Goal: Transaction & Acquisition: Purchase product/service

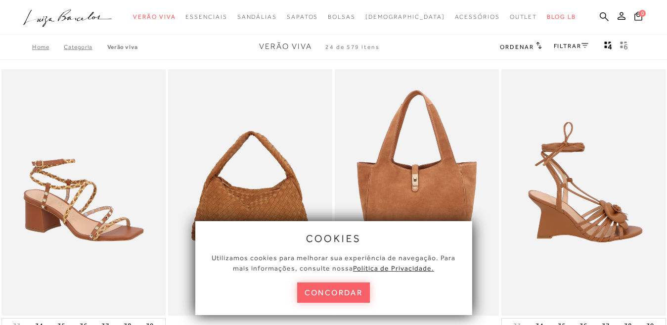
click at [336, 291] on button "concordar" at bounding box center [333, 292] width 73 height 20
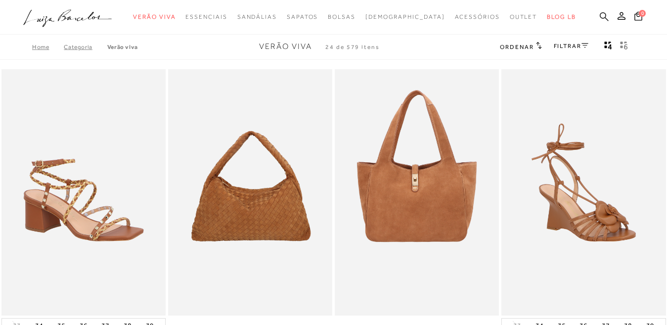
click at [599, 18] on icon at bounding box center [603, 16] width 9 height 9
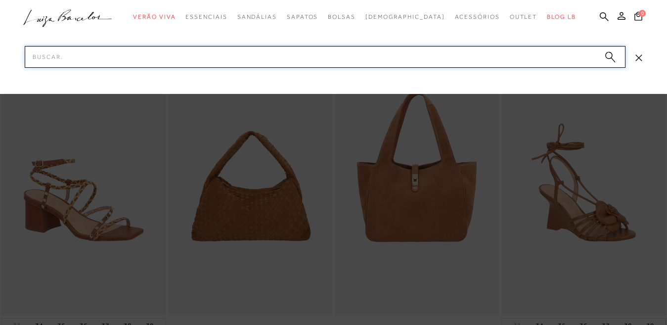
click at [321, 55] on input "Pesquisar" at bounding box center [325, 57] width 600 height 22
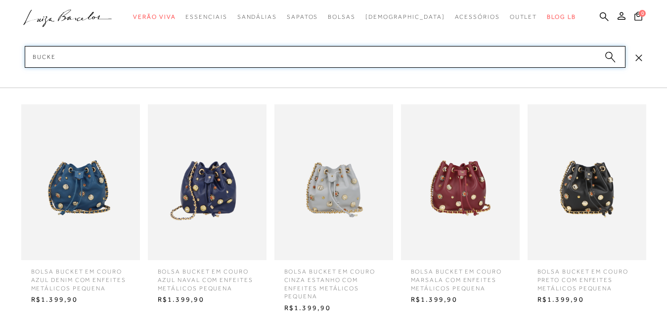
type input "bucket"
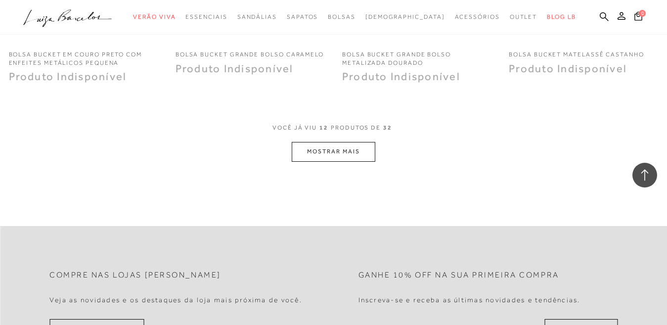
scroll to position [1038, 0]
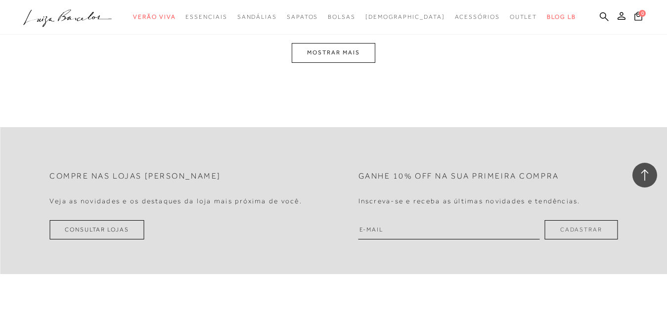
click at [351, 61] on button "MOSTRAR MAIS" at bounding box center [333, 52] width 83 height 19
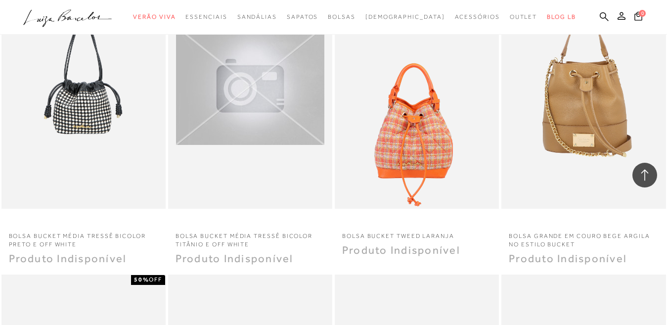
scroll to position [1390, 0]
click at [559, 121] on img at bounding box center [583, 85] width 162 height 243
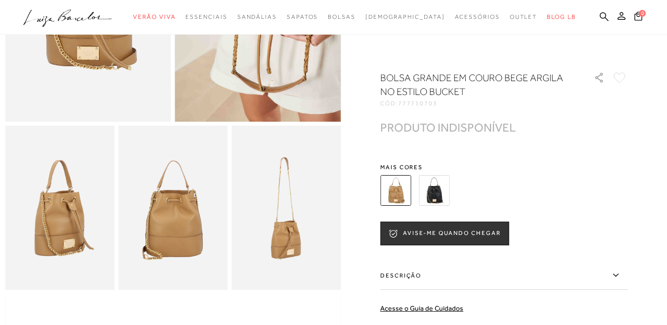
scroll to position [198, 0]
